Goal: Task Accomplishment & Management: Use online tool/utility

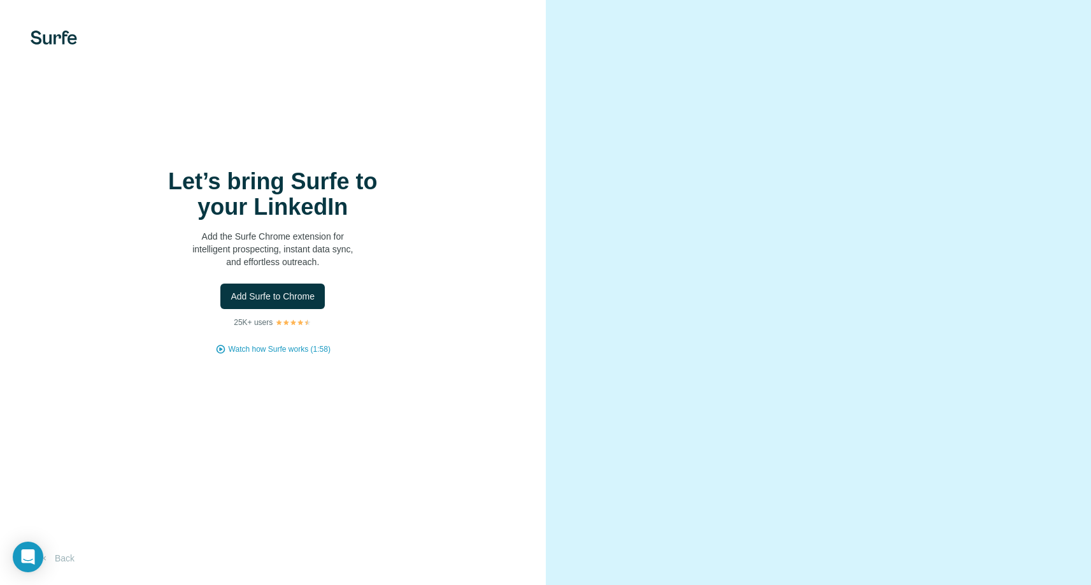
click at [391, 175] on h1 "Let’s bring Surfe to your LinkedIn" at bounding box center [272, 194] width 255 height 51
click at [286, 294] on span "Add Surfe to Chrome" at bounding box center [273, 296] width 84 height 13
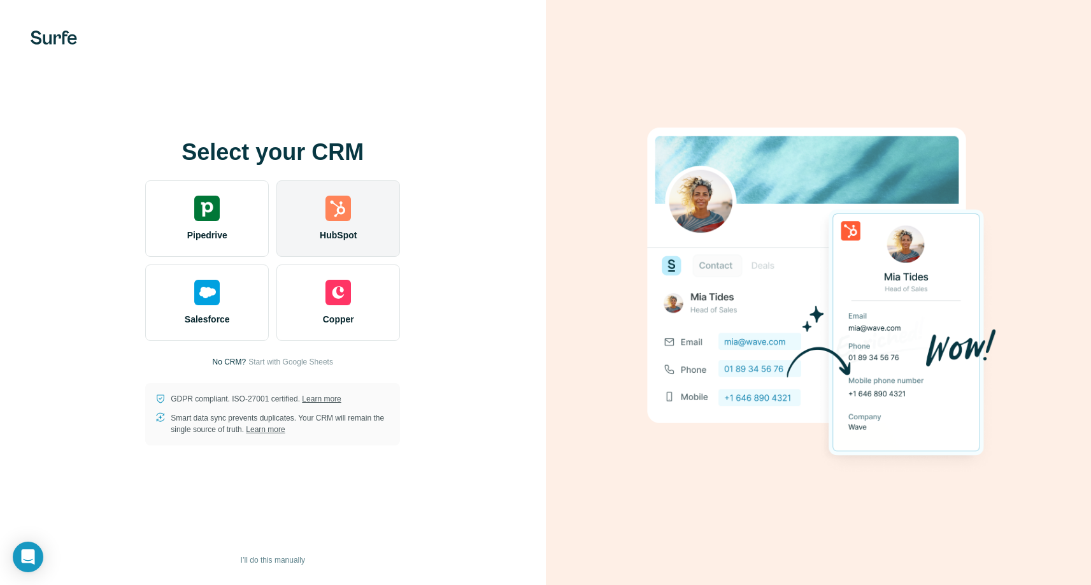
click at [344, 214] on img at bounding box center [337, 207] width 25 height 25
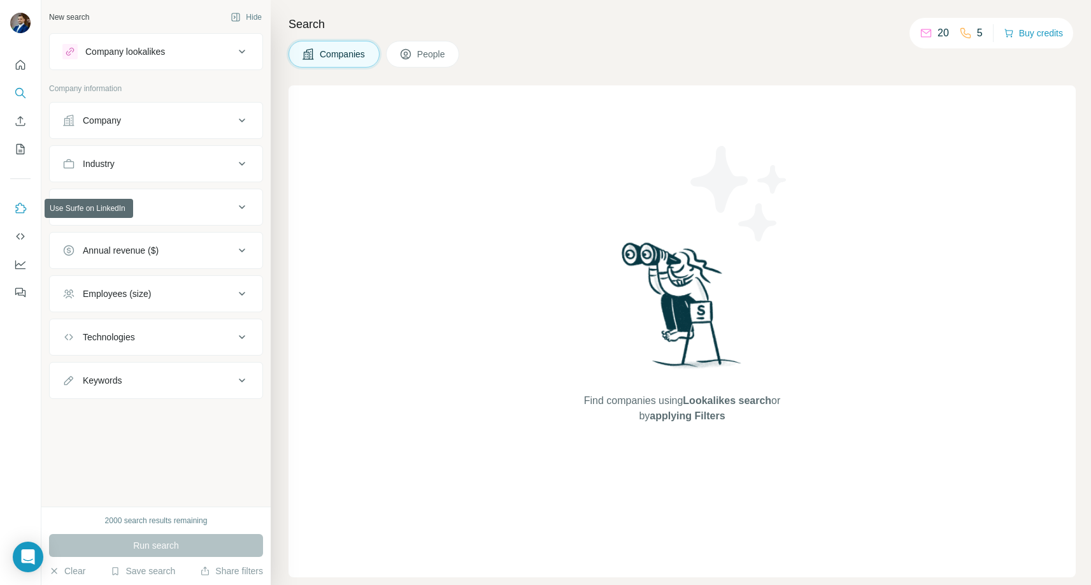
click at [16, 208] on icon "Use Surfe on LinkedIn" at bounding box center [20, 208] width 13 height 13
click at [18, 263] on icon "Dashboard" at bounding box center [20, 263] width 10 height 5
click at [19, 141] on button "My lists" at bounding box center [20, 149] width 20 height 23
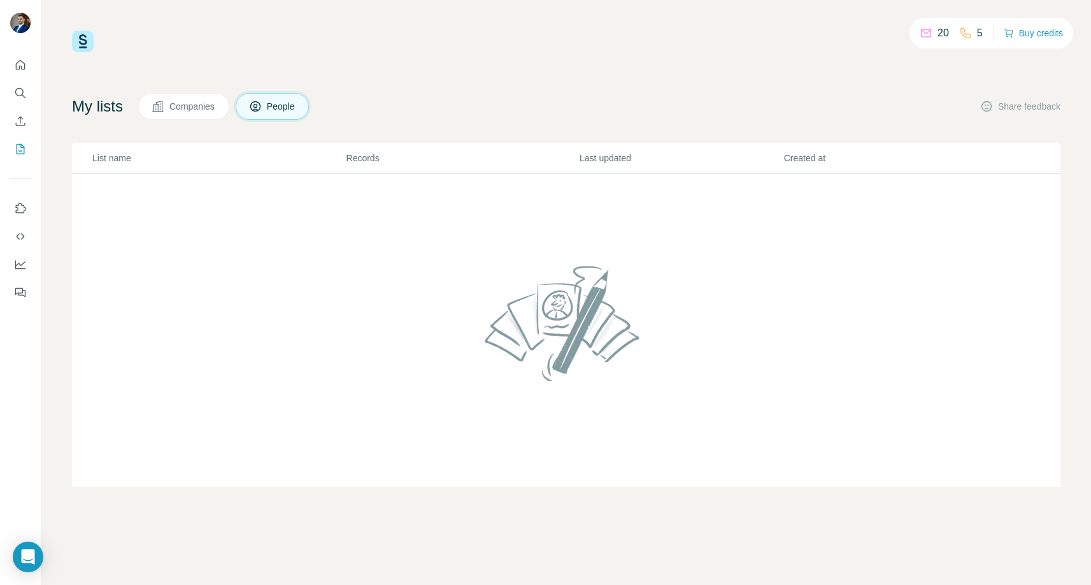
click at [170, 106] on button "Companies" at bounding box center [183, 106] width 91 height 27
click at [18, 67] on icon "Quick start" at bounding box center [20, 65] width 13 height 13
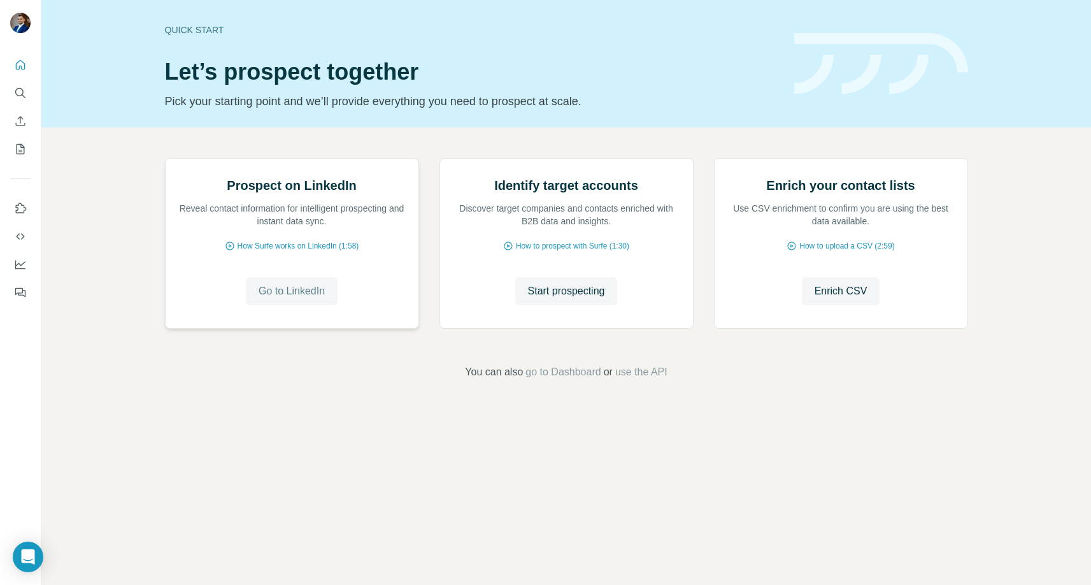
click at [296, 305] on button "Go to LinkedIn" at bounding box center [292, 291] width 92 height 28
click at [20, 65] on icon "Quick start" at bounding box center [20, 65] width 13 height 13
click at [21, 94] on icon "Search" at bounding box center [19, 92] width 8 height 8
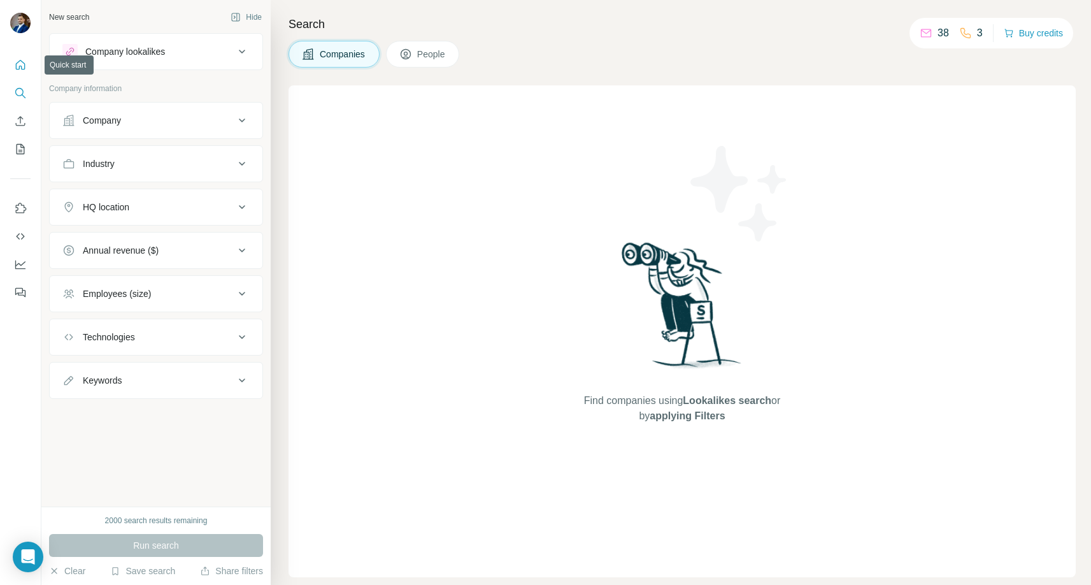
click at [16, 64] on icon "Quick start" at bounding box center [21, 65] width 10 height 10
